Goal: Information Seeking & Learning: Learn about a topic

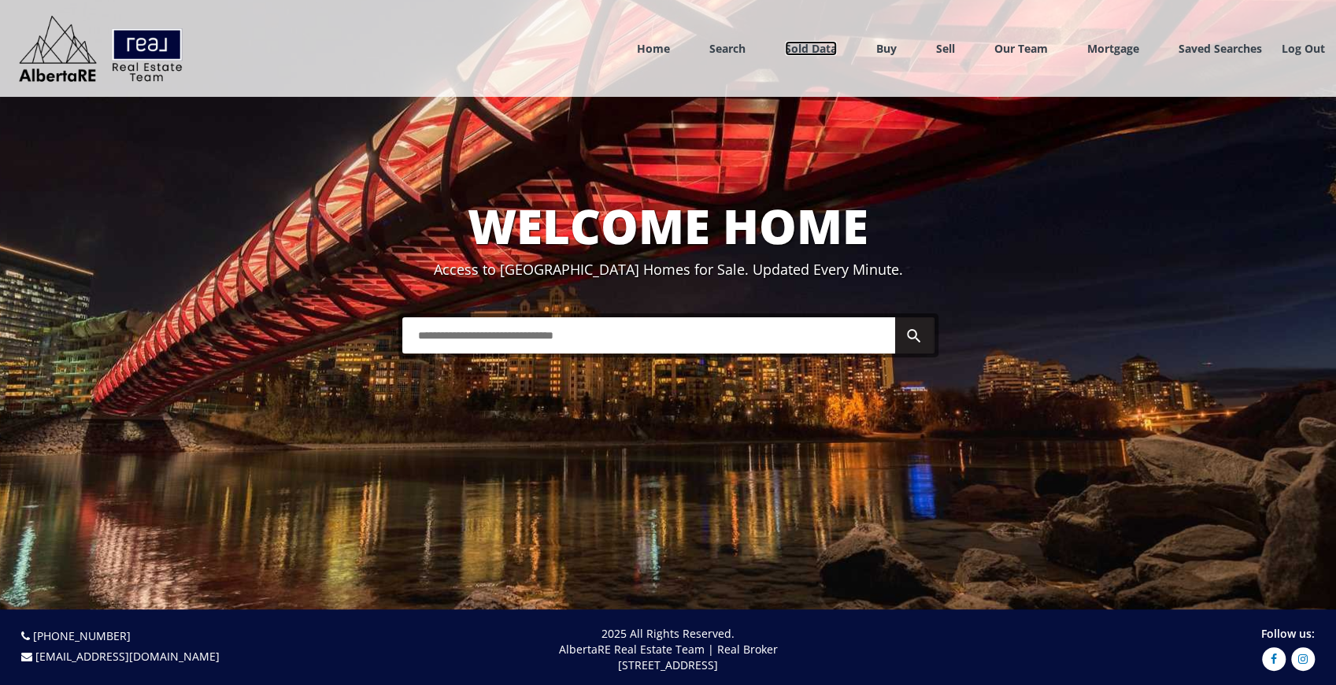
click at [802, 52] on link "Sold Data" at bounding box center [811, 48] width 52 height 15
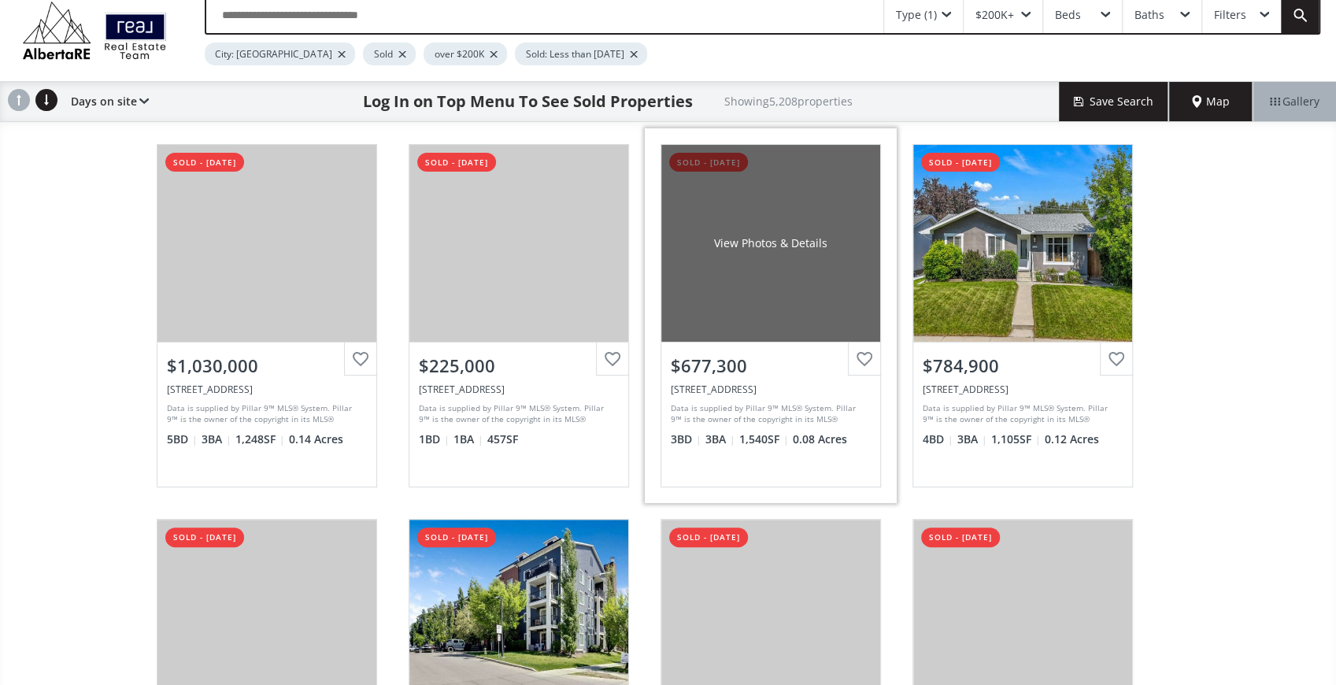
scroll to position [52, 0]
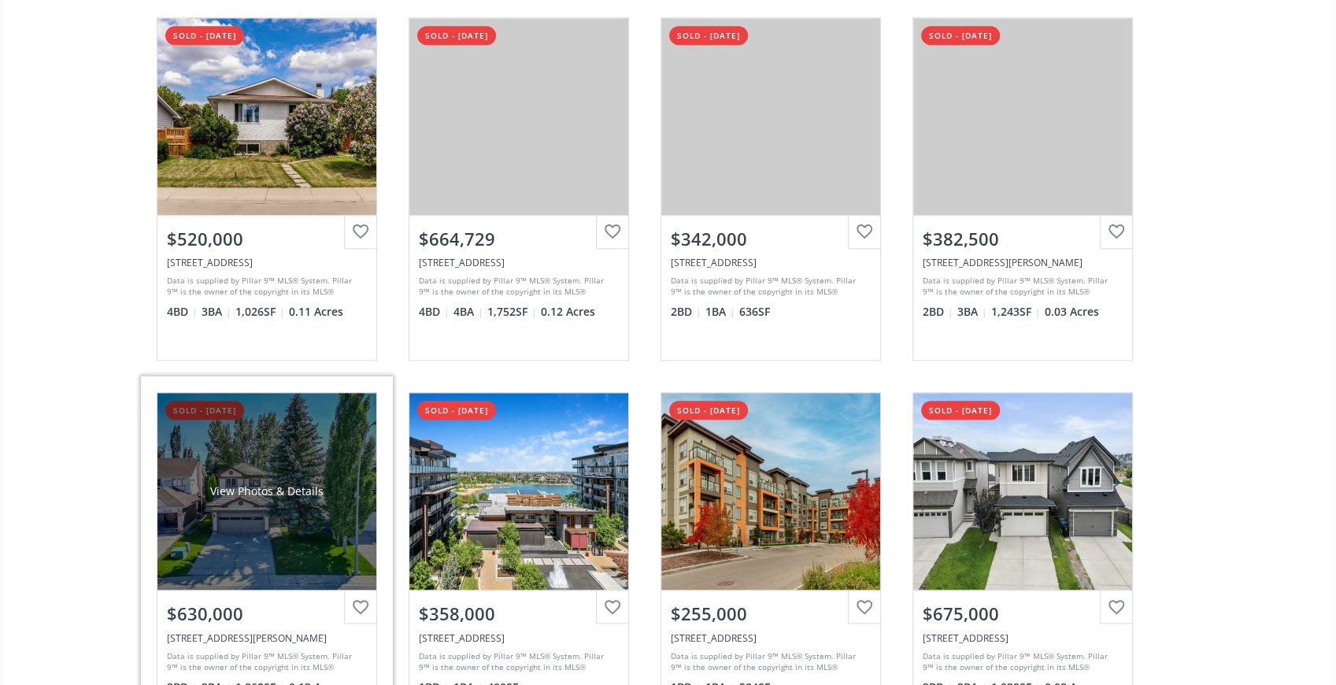
scroll to position [945, 0]
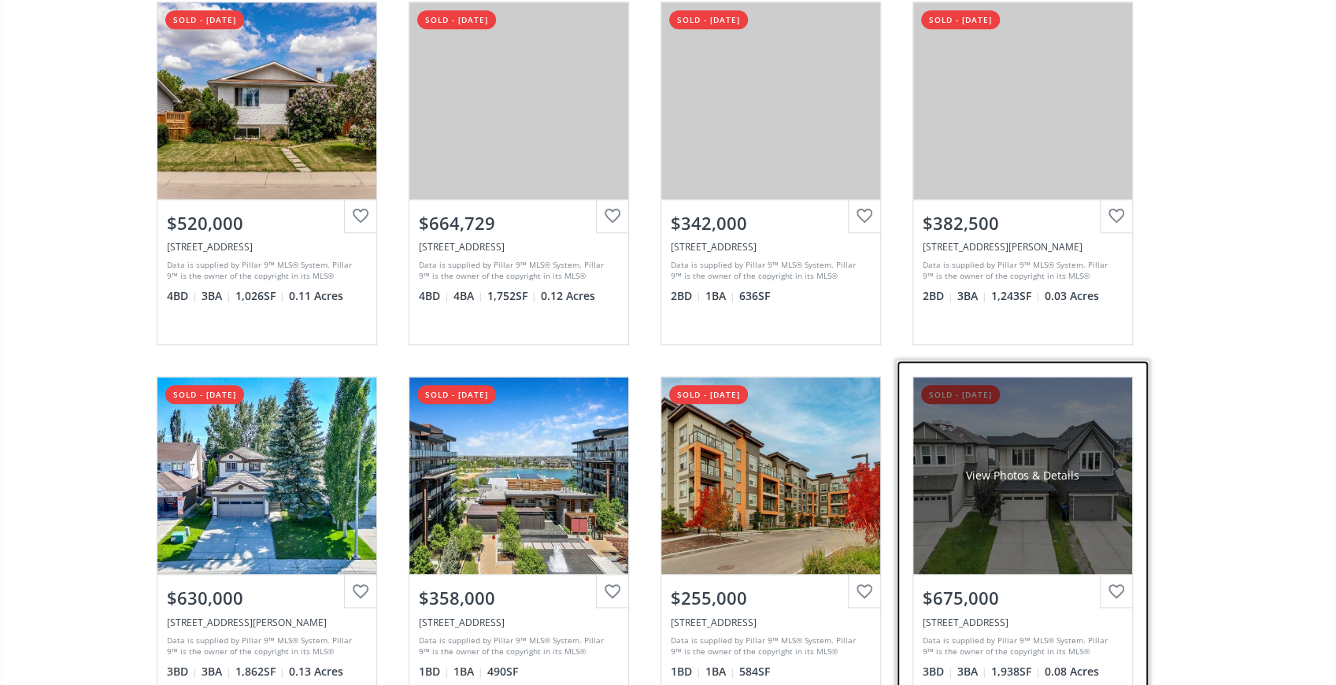
click at [913, 499] on div "View Photos & Details" at bounding box center [1022, 475] width 219 height 197
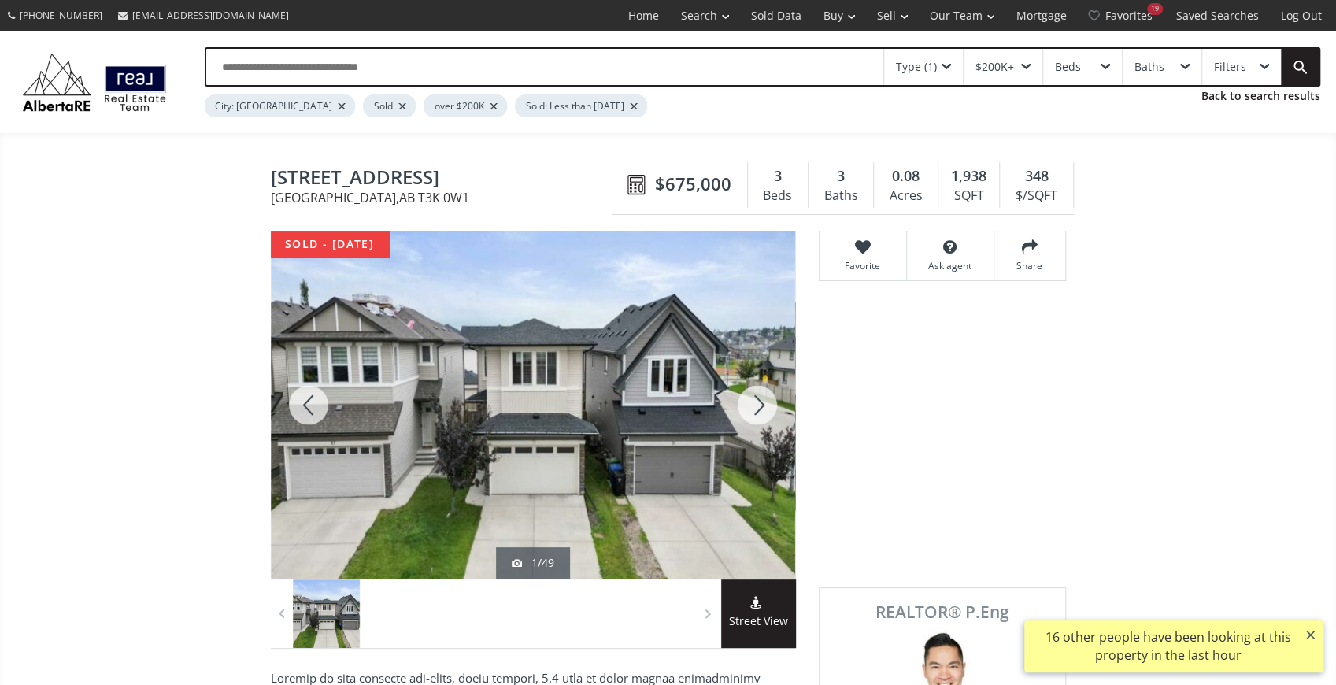
click at [306, 405] on div at bounding box center [309, 404] width 76 height 347
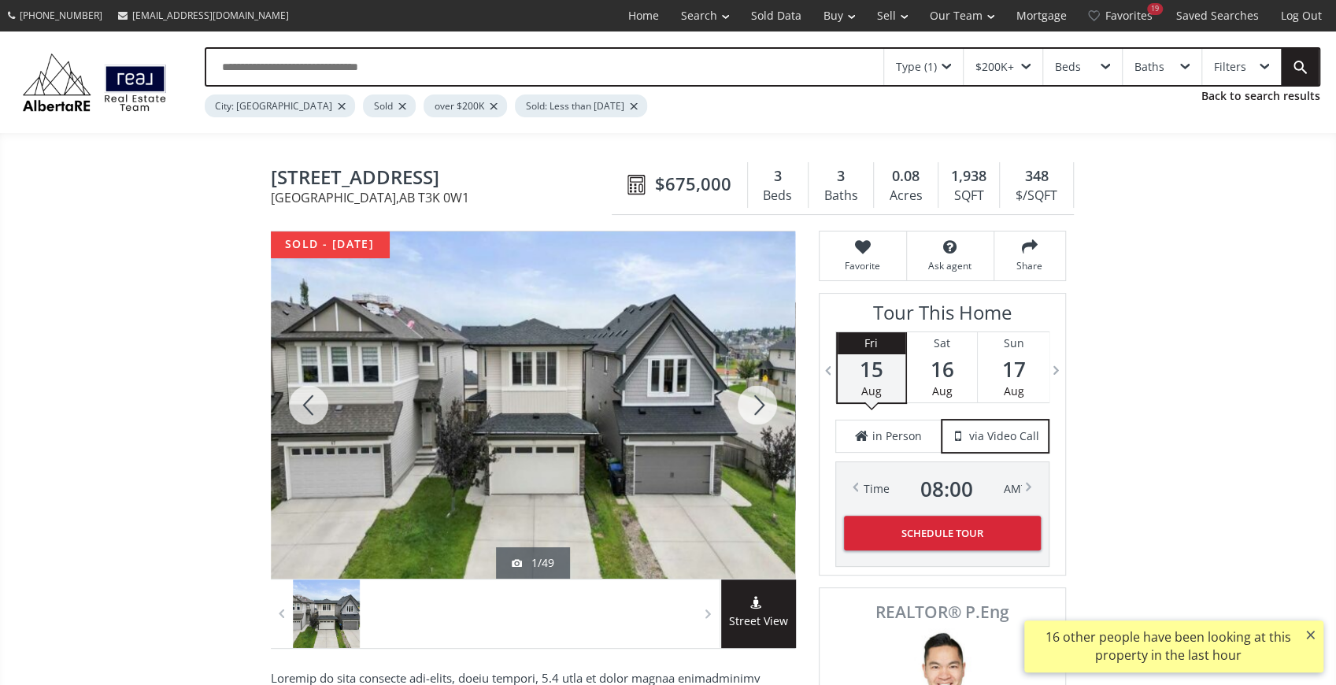
click at [306, 405] on div at bounding box center [309, 404] width 76 height 347
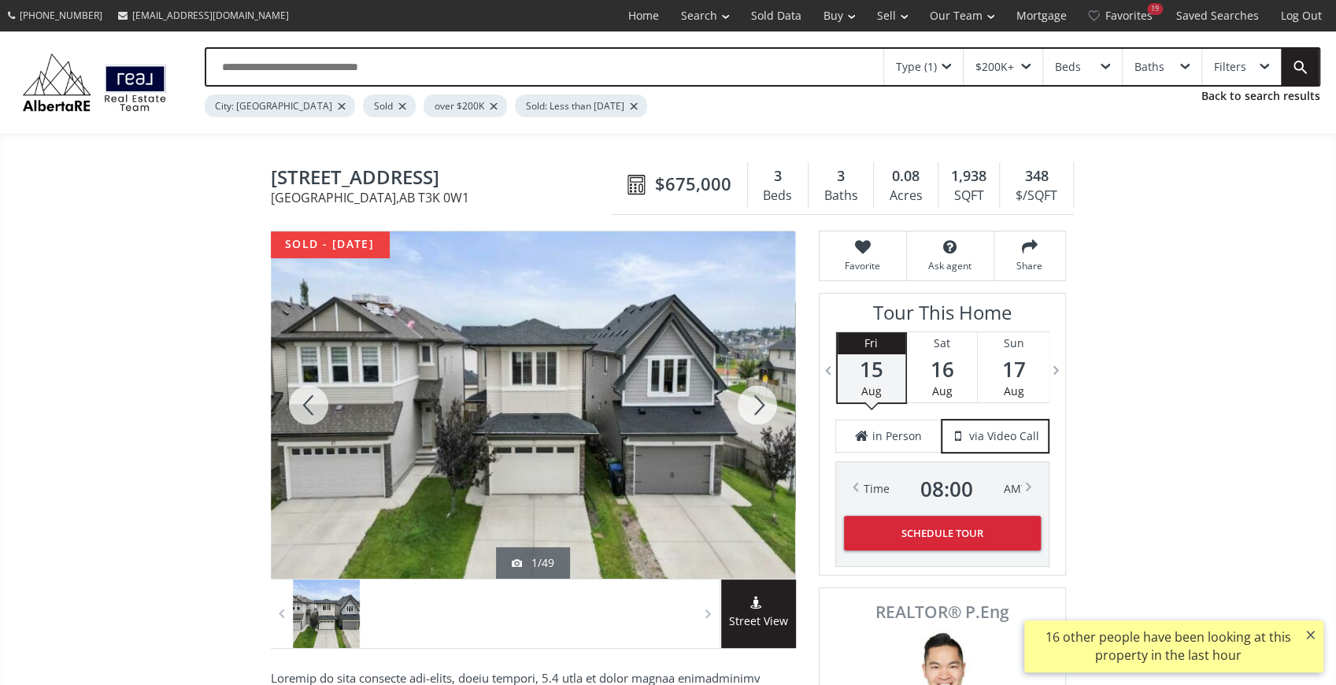
click at [306, 405] on div at bounding box center [309, 404] width 76 height 347
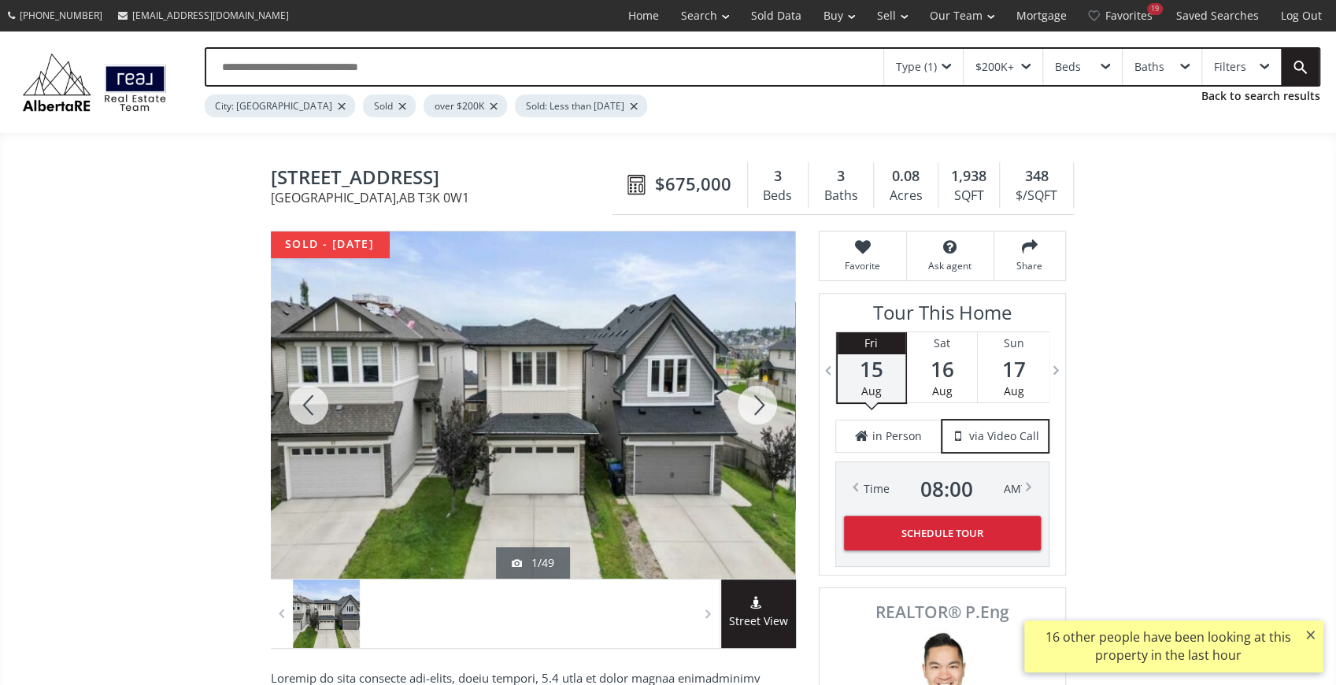
click at [306, 405] on div at bounding box center [309, 404] width 76 height 347
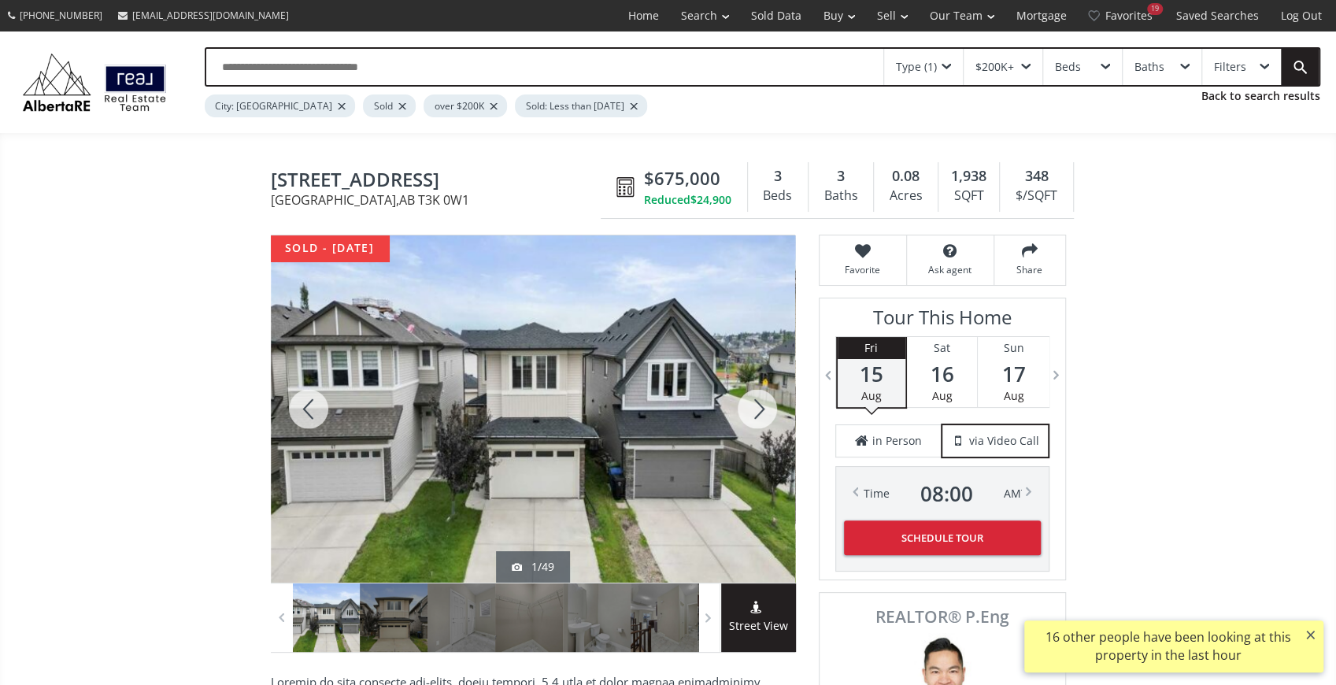
click at [306, 405] on div at bounding box center [309, 408] width 76 height 347
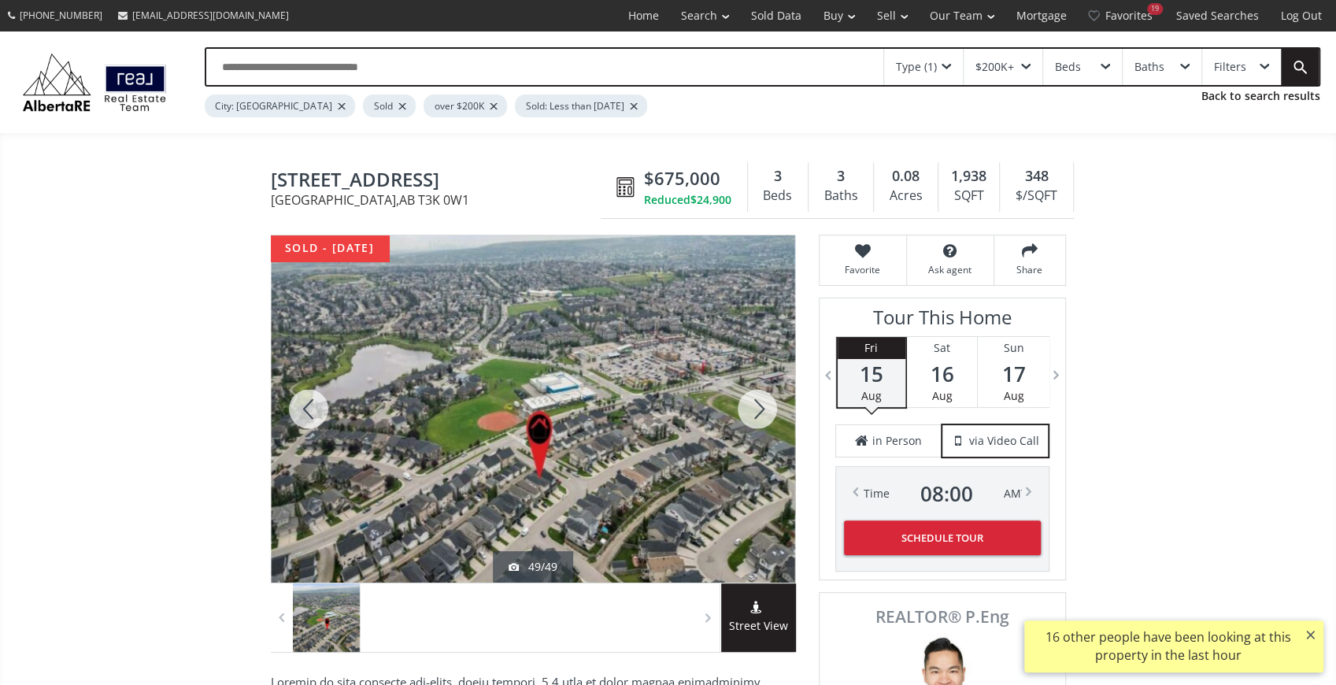
click at [306, 405] on div at bounding box center [309, 408] width 76 height 347
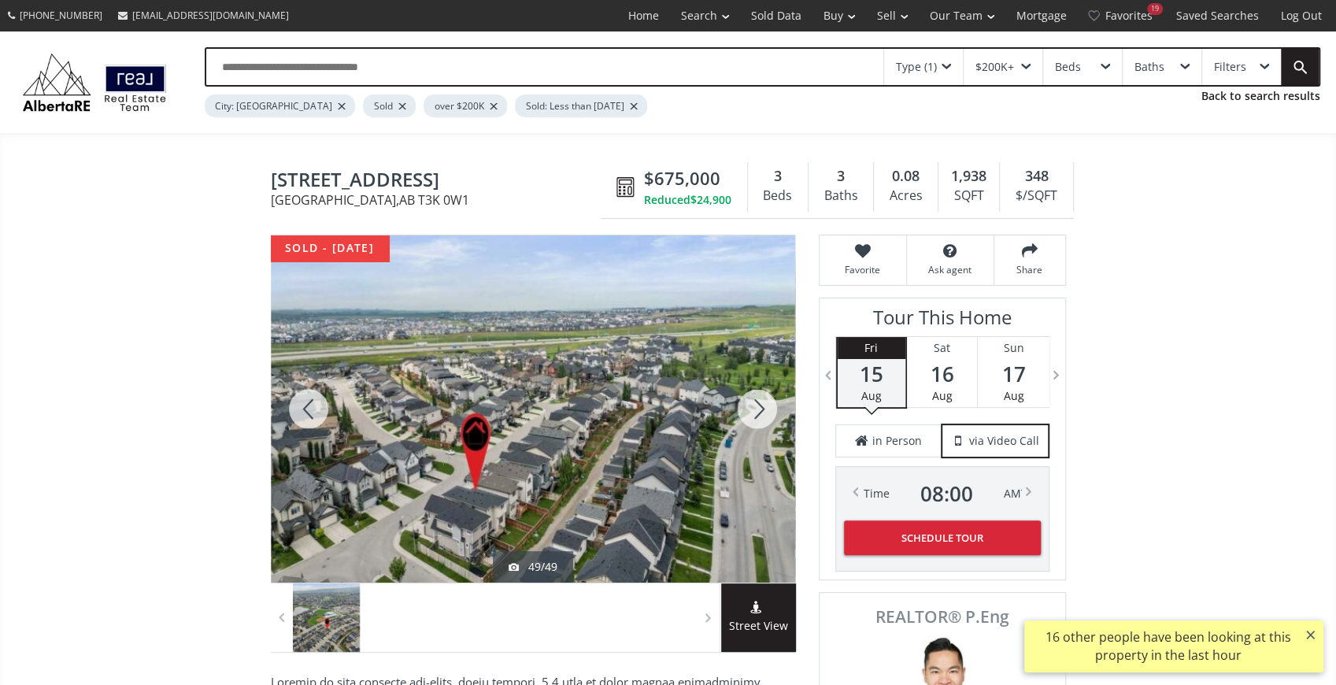
click at [306, 405] on div at bounding box center [309, 408] width 76 height 347
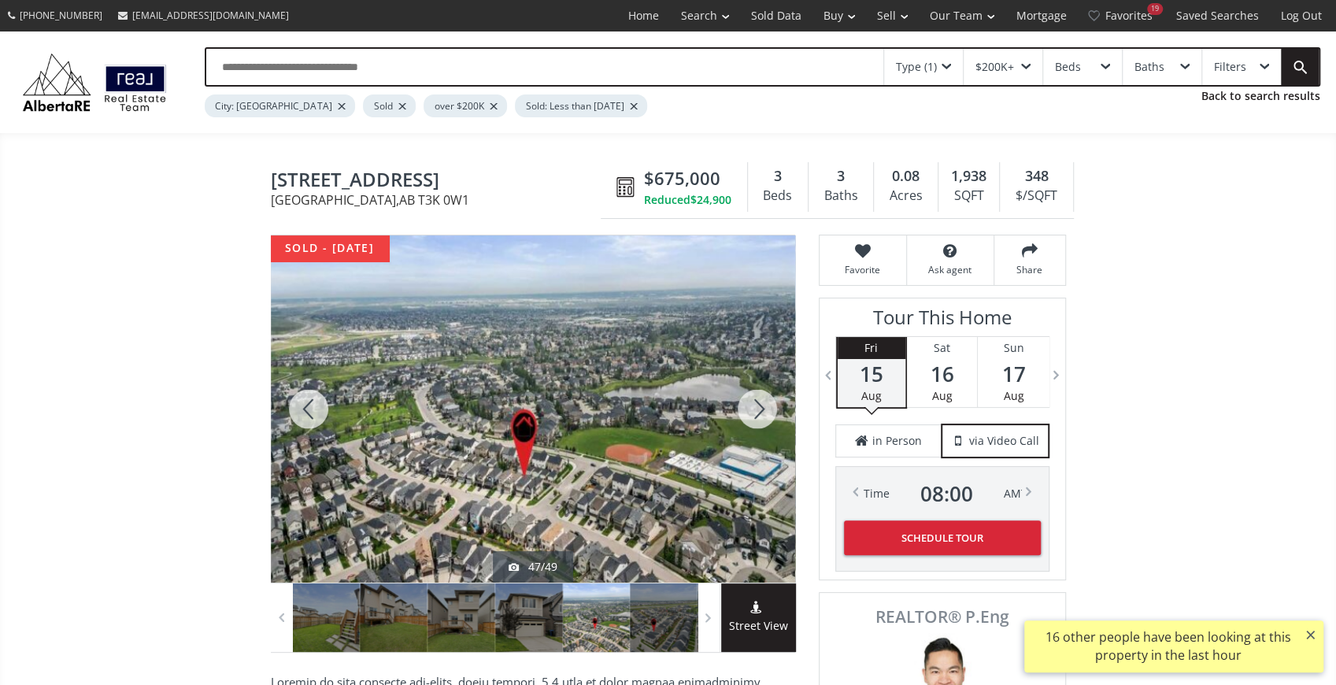
click at [306, 405] on div at bounding box center [309, 408] width 76 height 347
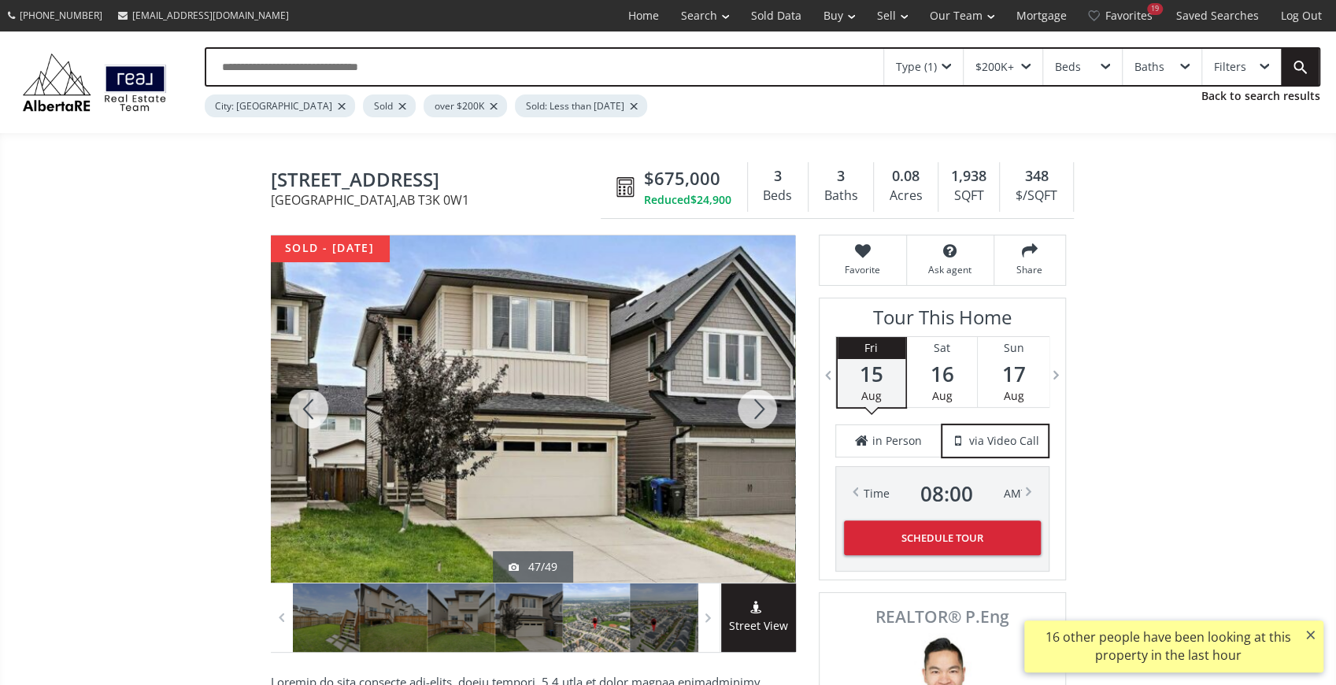
click at [306, 405] on div at bounding box center [309, 408] width 76 height 347
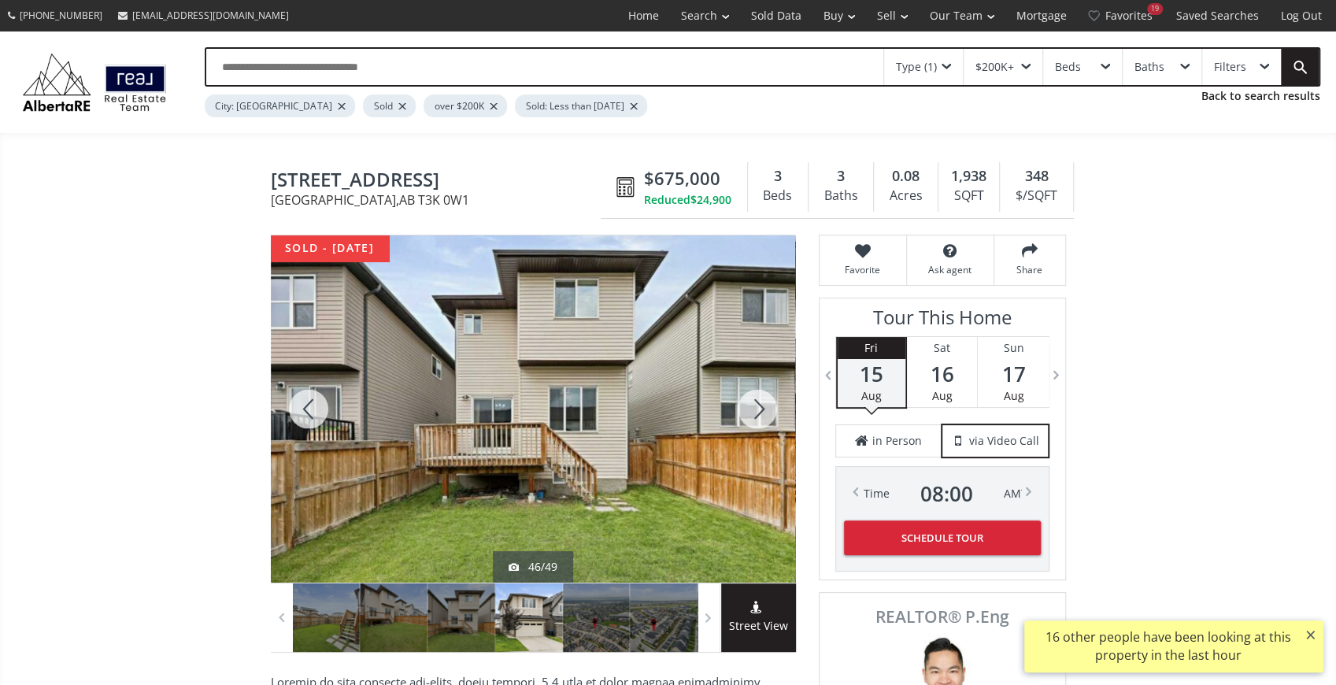
click at [306, 405] on div at bounding box center [309, 408] width 76 height 347
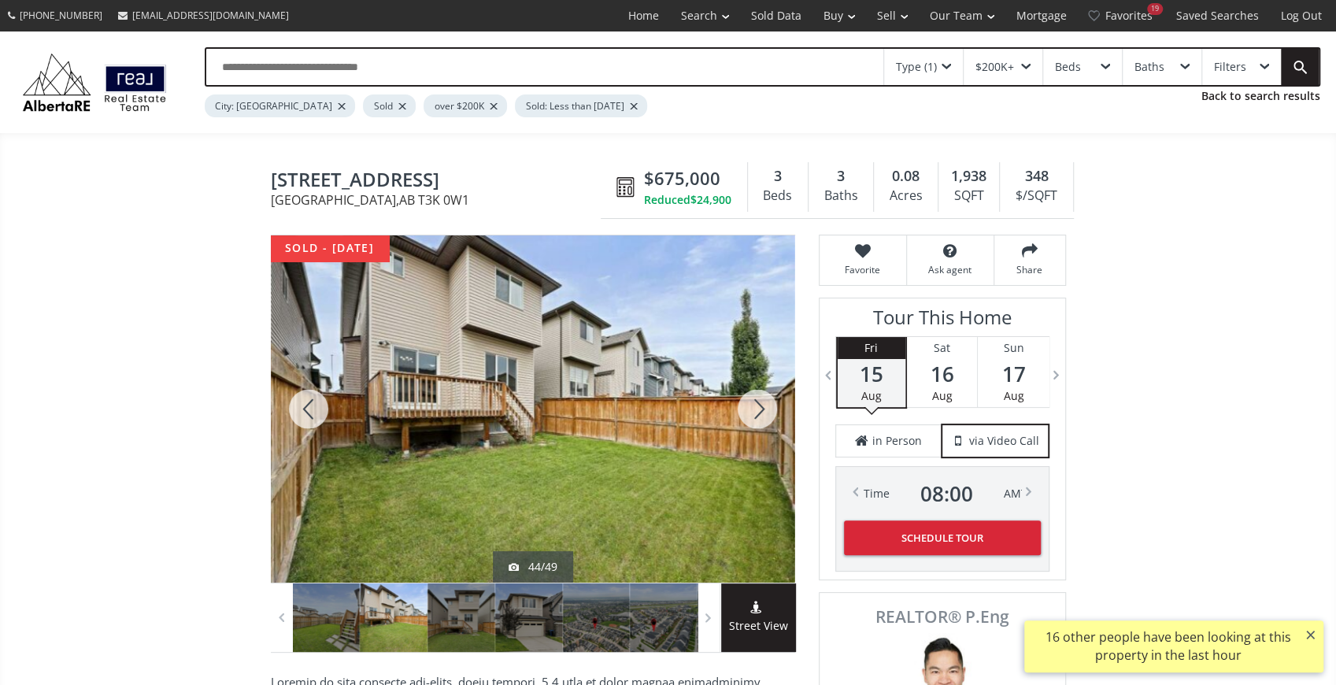
click at [306, 405] on div at bounding box center [309, 408] width 76 height 347
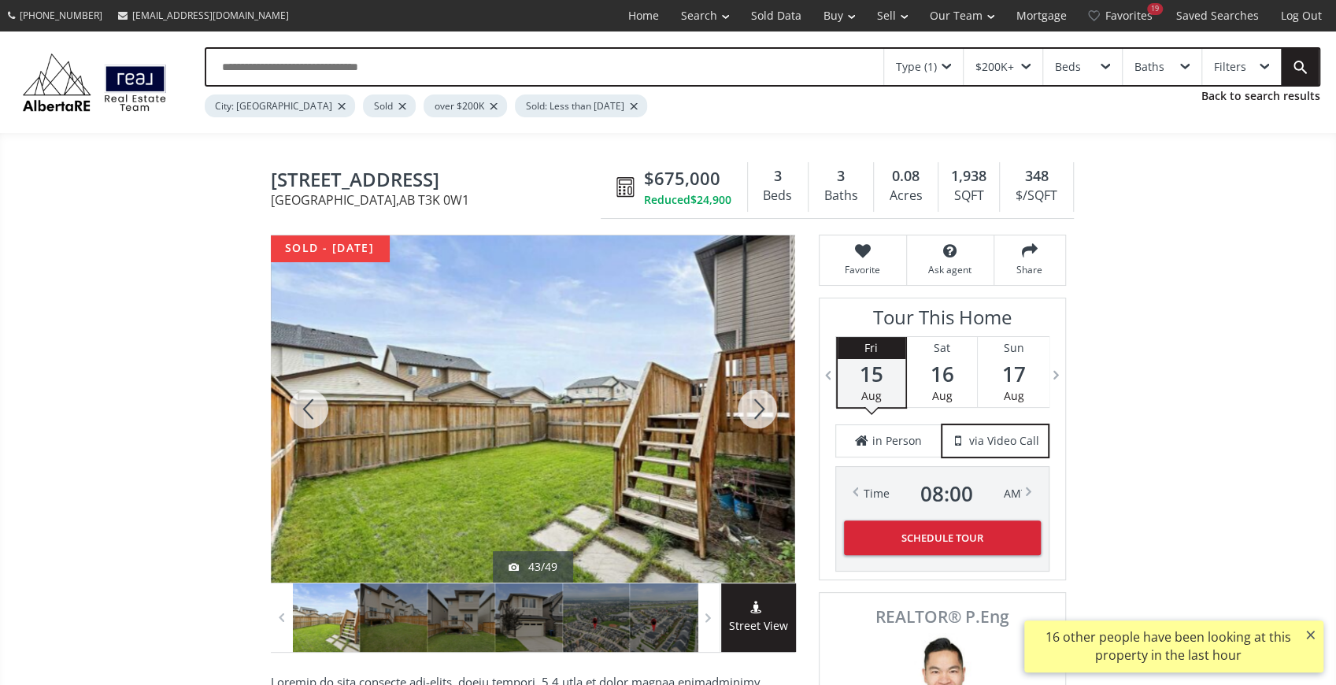
click at [306, 405] on div at bounding box center [309, 408] width 76 height 347
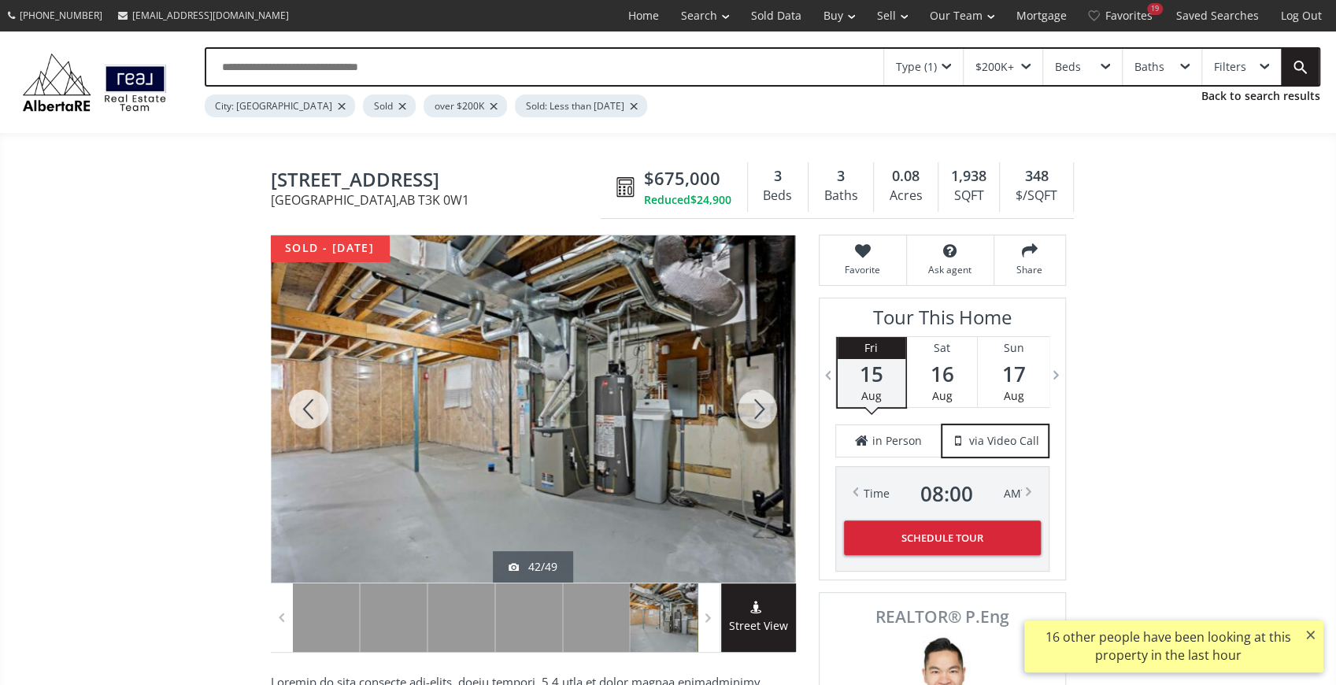
click at [306, 405] on div at bounding box center [309, 408] width 76 height 347
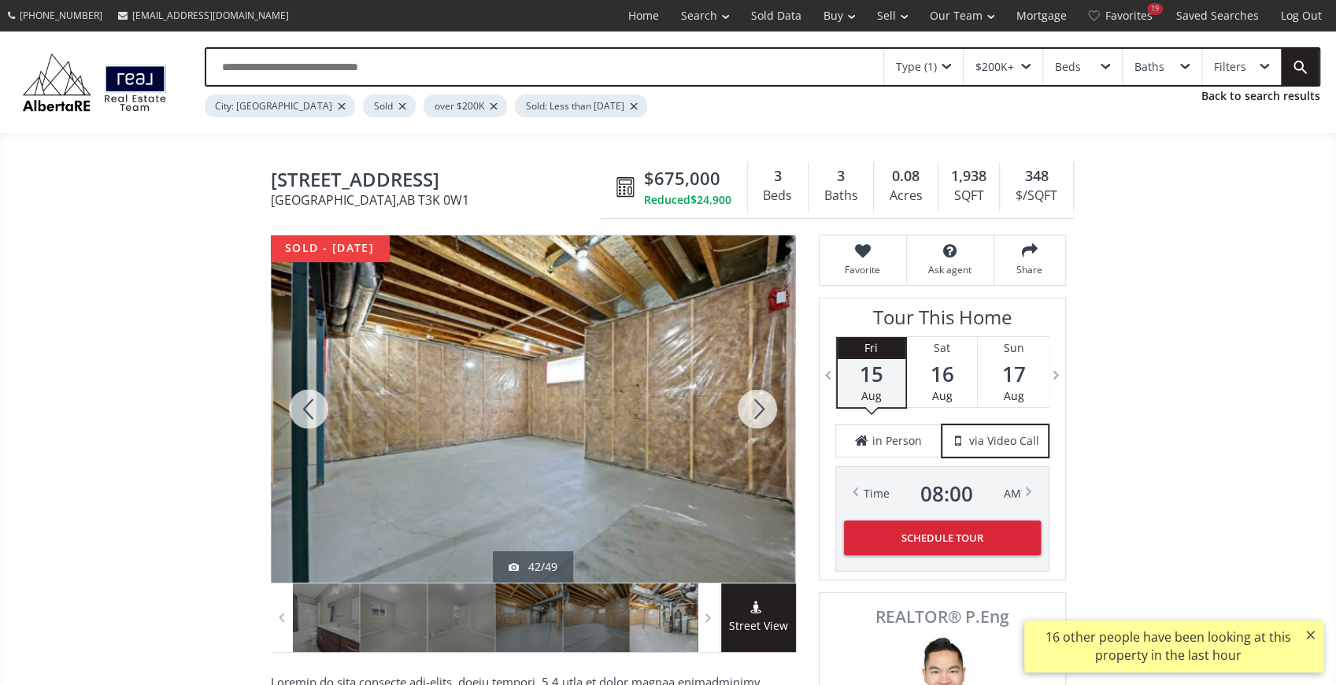
click at [306, 405] on div at bounding box center [309, 408] width 76 height 347
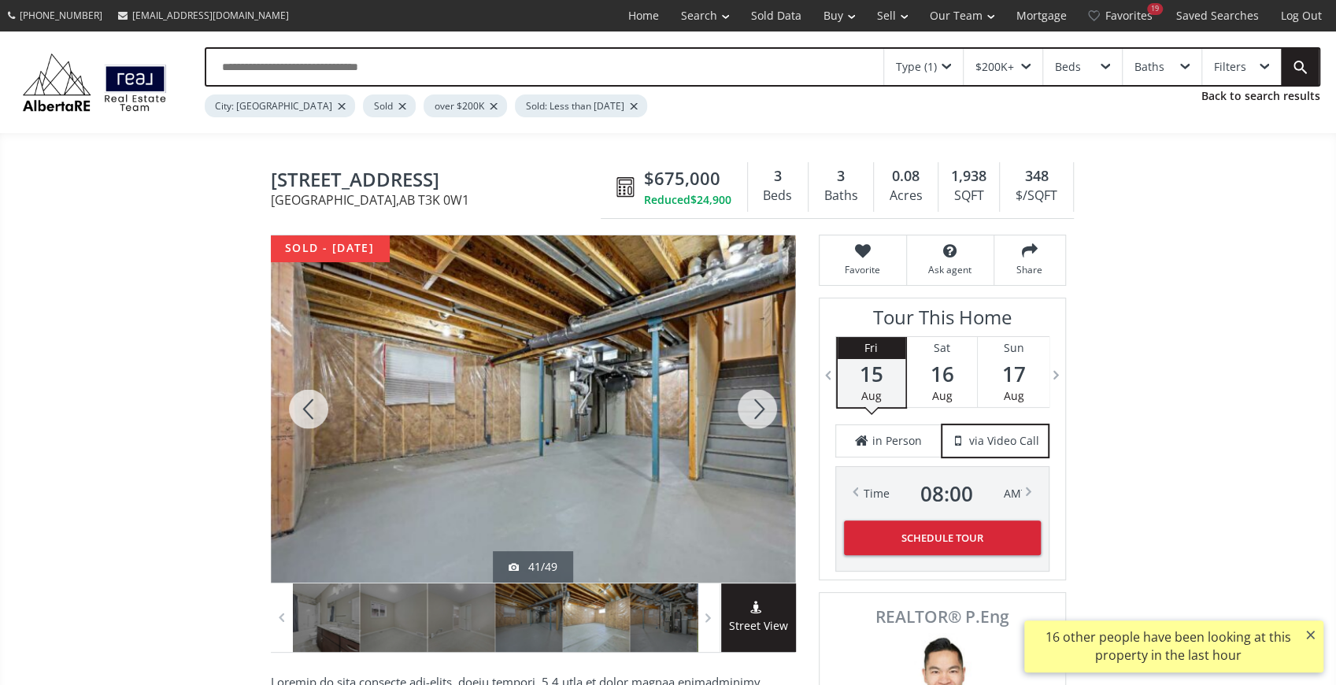
click at [306, 405] on div at bounding box center [309, 408] width 76 height 347
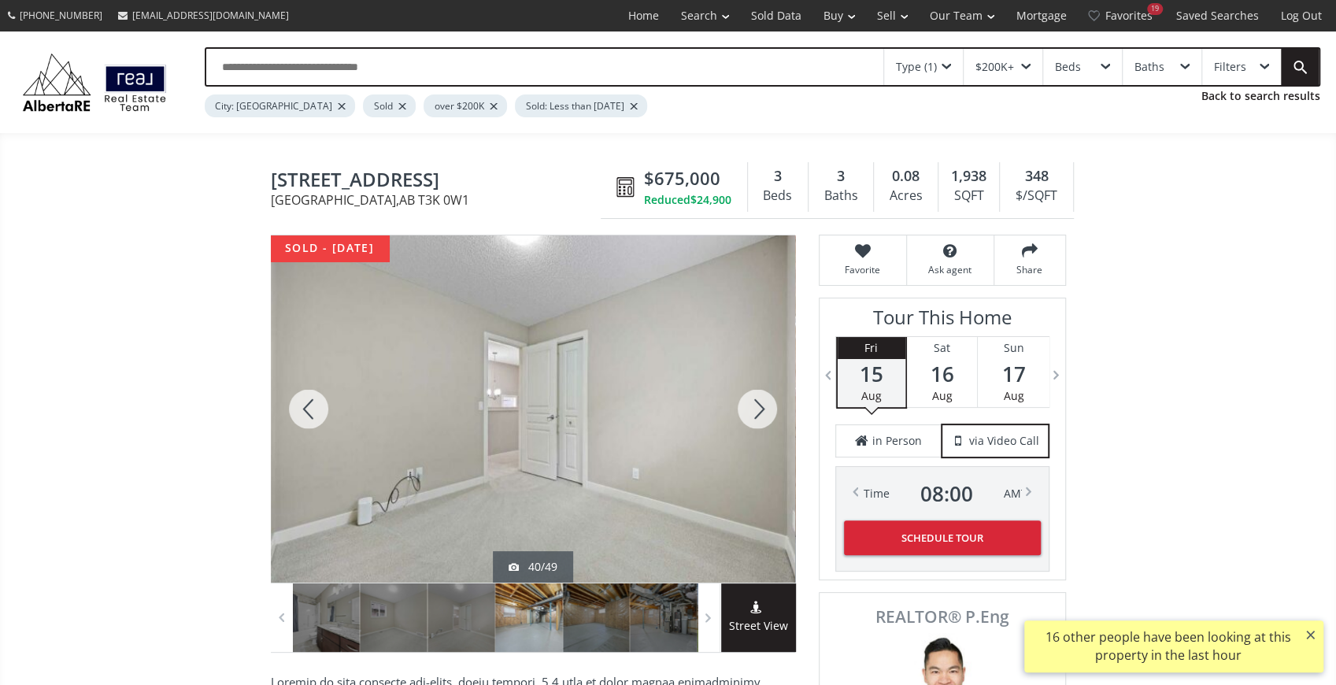
click at [306, 405] on div at bounding box center [309, 408] width 76 height 347
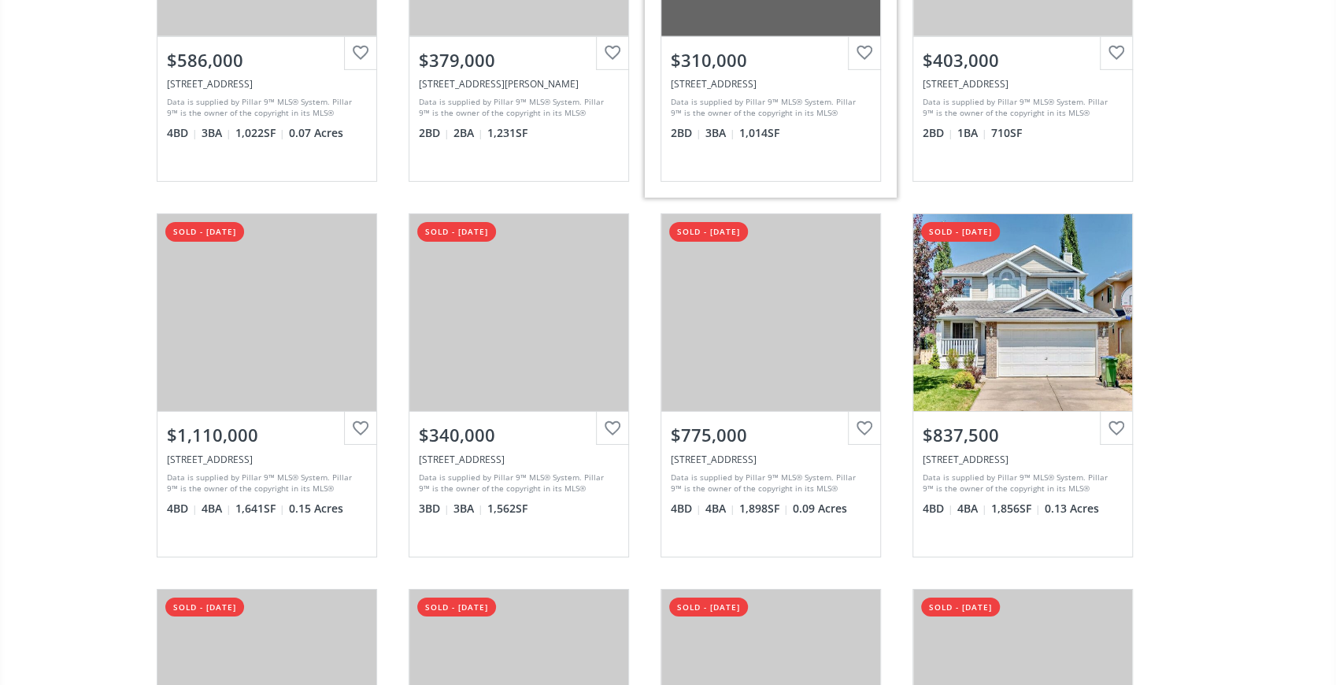
scroll to position [3359, 0]
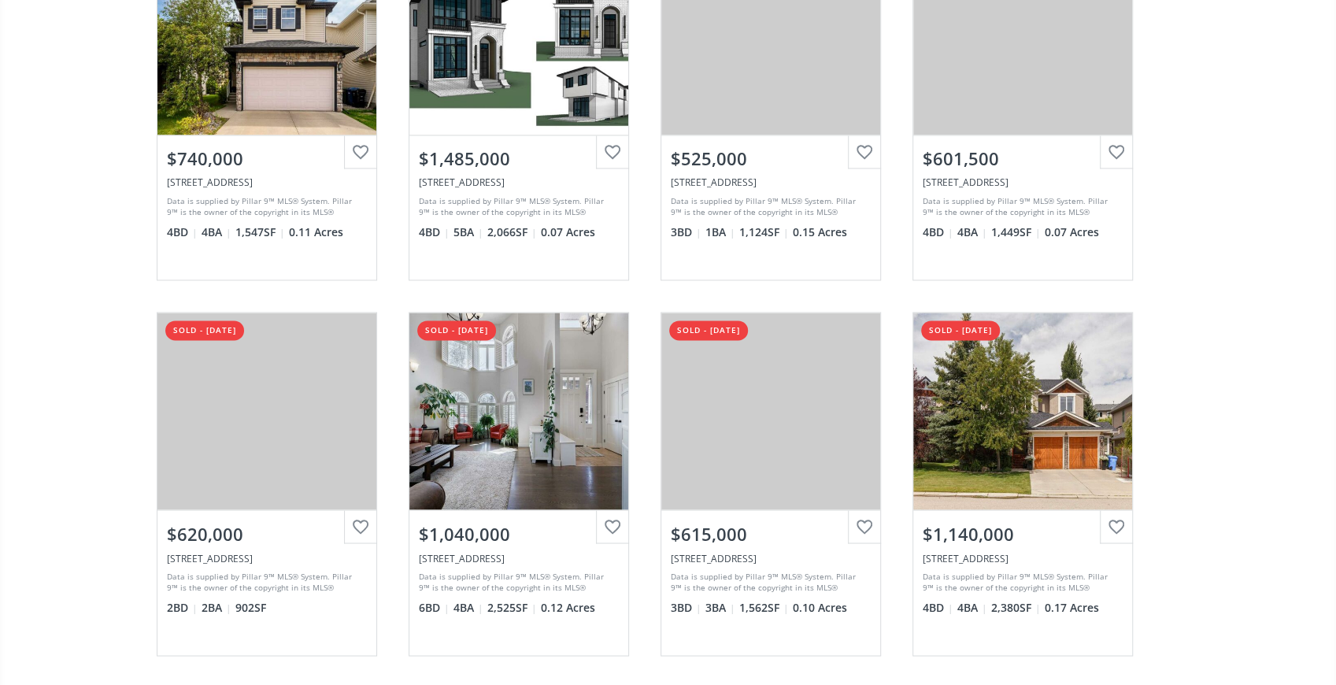
scroll to position [5512, 0]
